Goal: Information Seeking & Learning: Learn about a topic

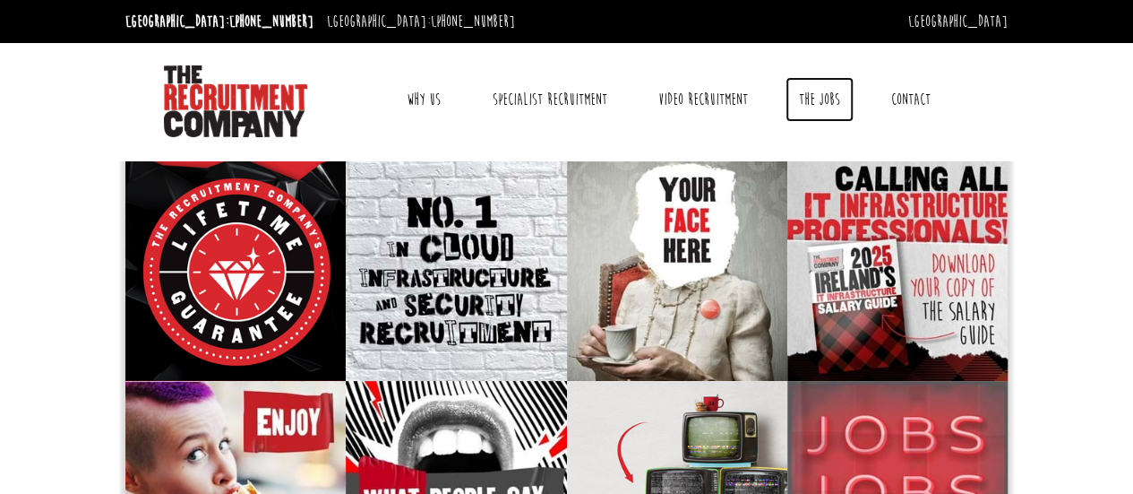
click at [824, 92] on link "The Jobs" at bounding box center [820, 99] width 68 height 45
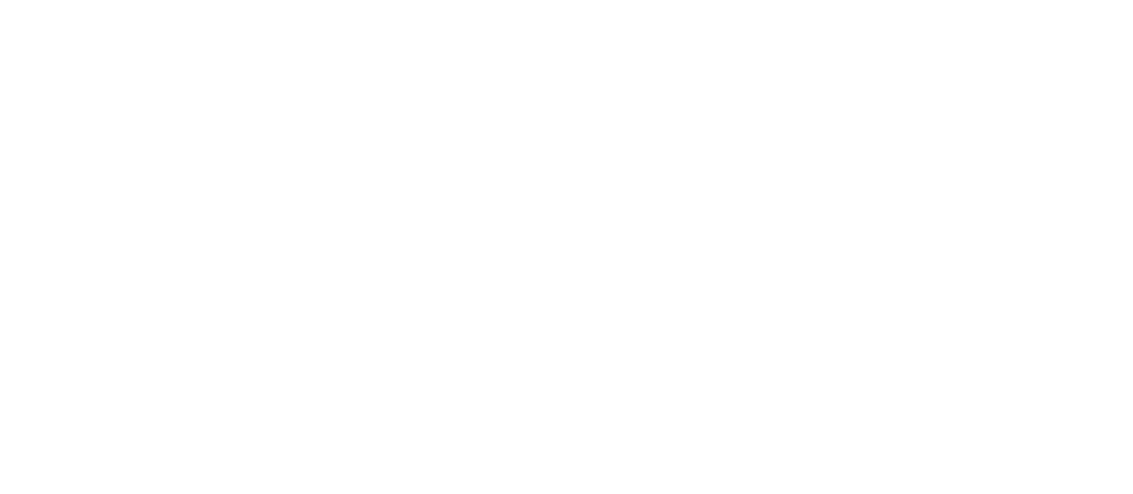
select select "[GEOGRAPHIC_DATA]"
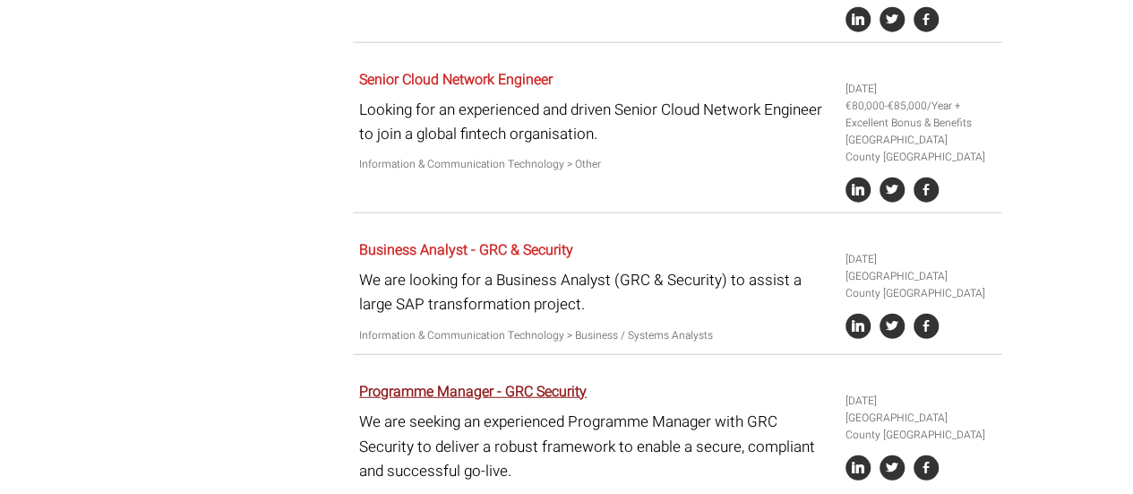
scroll to position [2325, 0]
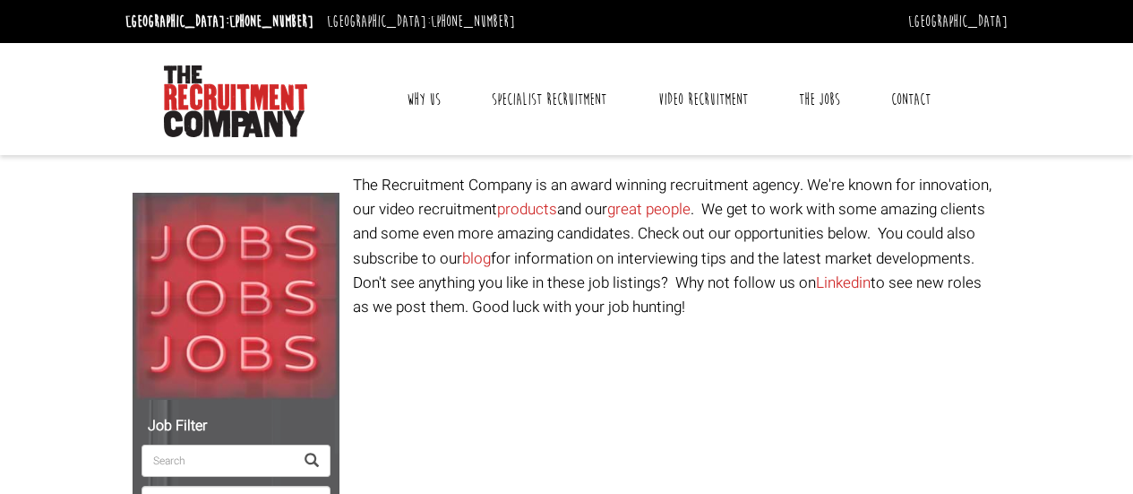
select select "[GEOGRAPHIC_DATA]"
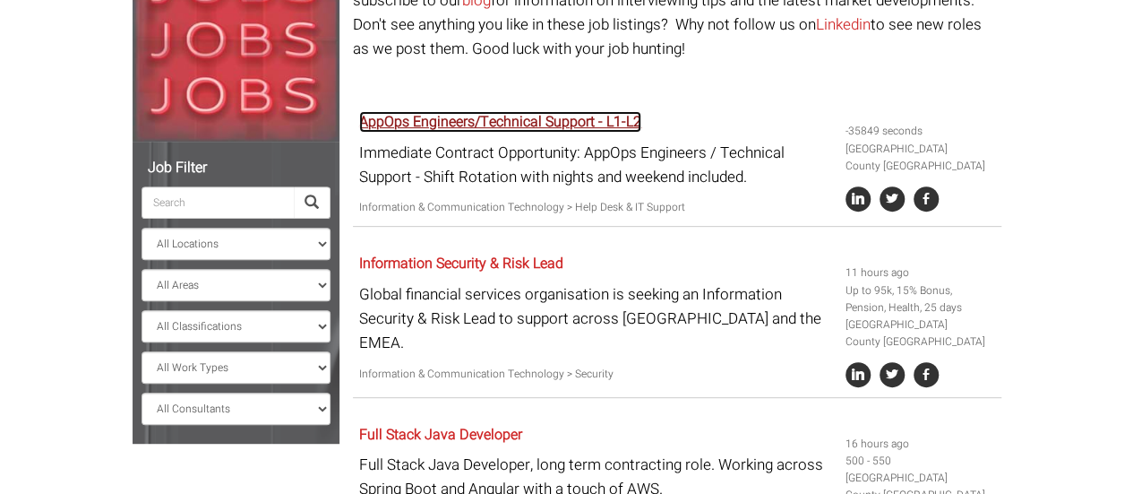
click at [486, 126] on link "AppOps Engineers/Technical Support - L1-L2" at bounding box center [500, 121] width 282 height 21
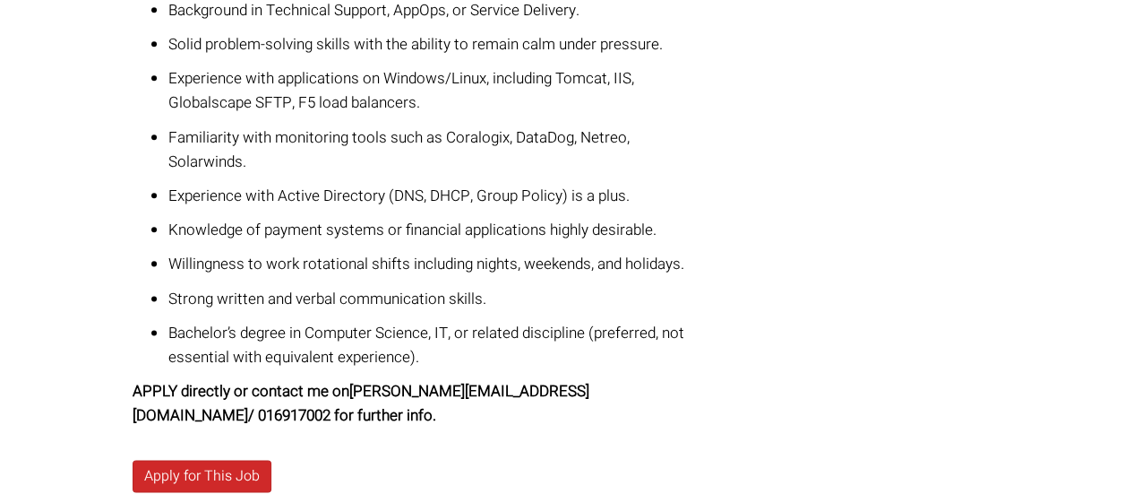
scroll to position [985, 0]
